Goal: Task Accomplishment & Management: Complete application form

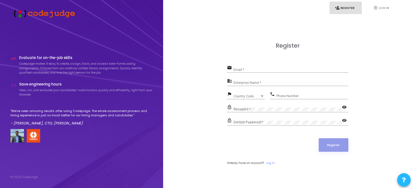
click at [252, 66] on div "Email *" at bounding box center [291, 68] width 115 height 8
click at [244, 70] on input "Email *" at bounding box center [291, 70] width 115 height 4
type input "[EMAIL_ADDRESS][DOMAIN_NAME]"
click at [253, 94] on div "Country Code Country Code" at bounding box center [249, 95] width 31 height 8
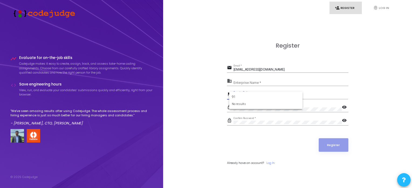
type input "9"
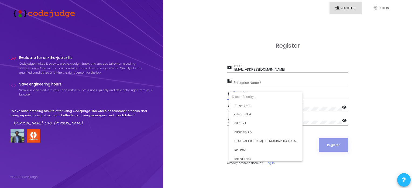
scroll to position [838, 0]
drag, startPoint x: 257, startPoint y: 140, endPoint x: 252, endPoint y: 121, distance: 19.6
click at [252, 121] on div "[GEOGRAPHIC_DATA] +93 [GEOGRAPHIC_DATA] +355 [GEOGRAPHIC_DATA] +213 [GEOGRAPHIC…" at bounding box center [265, 125] width 73 height 69
click at [252, 121] on span "India +91" at bounding box center [266, 123] width 65 height 9
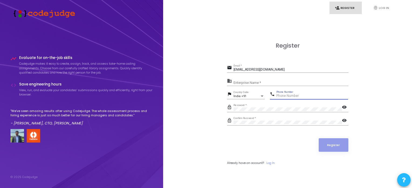
click at [282, 95] on input "Phone Number" at bounding box center [313, 96] width 72 height 4
type input "9110959891"
click at [246, 83] on input "Enterprise Name *" at bounding box center [291, 83] width 115 height 4
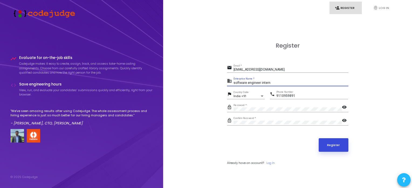
type input "software engineer intern"
click at [329, 146] on button "Register" at bounding box center [334, 144] width 30 height 13
click at [338, 143] on button "Register" at bounding box center [334, 144] width 30 height 13
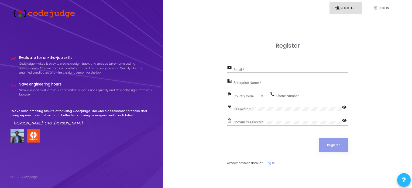
click at [242, 163] on span "Already have an account?" at bounding box center [245, 162] width 37 height 4
click at [248, 161] on span "Already have an account?" at bounding box center [245, 162] width 37 height 4
click at [283, 131] on form "email Email * business Enterprise Name * flag Country Code Country Code phone P…" at bounding box center [287, 114] width 121 height 101
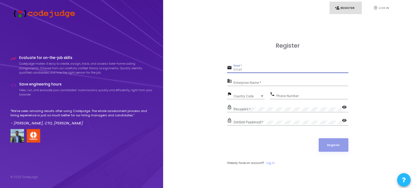
click at [242, 71] on input "Email *" at bounding box center [291, 70] width 115 height 4
